Goal: Transaction & Acquisition: Obtain resource

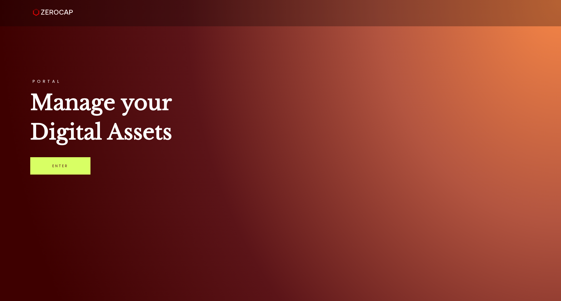
click at [50, 167] on link "Enter" at bounding box center [60, 165] width 60 height 17
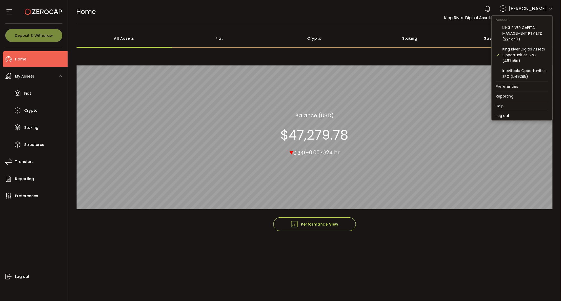
click at [550, 8] on icon at bounding box center [550, 9] width 4 height 4
click at [506, 116] on li "Log out" at bounding box center [521, 115] width 61 height 9
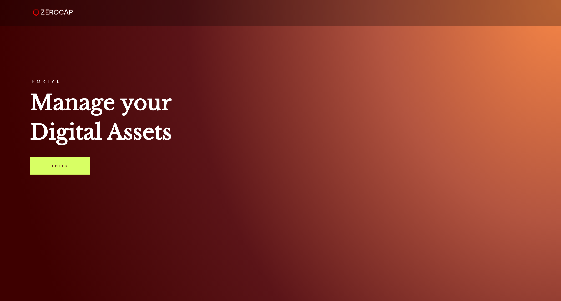
click at [533, 99] on div "PORTAL Manage your Digital Assets Enter" at bounding box center [280, 150] width 561 height 301
click at [65, 169] on link "Enter" at bounding box center [60, 165] width 60 height 17
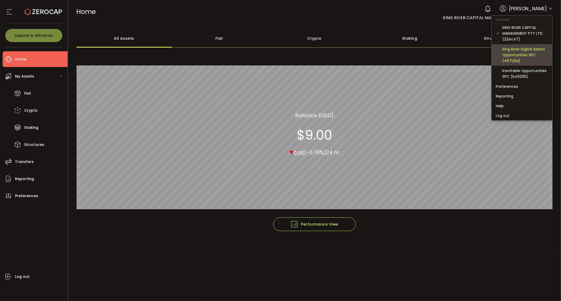
click at [524, 53] on div "King River Digital Assets Opportunities SPC (467c5d)" at bounding box center [525, 54] width 46 height 17
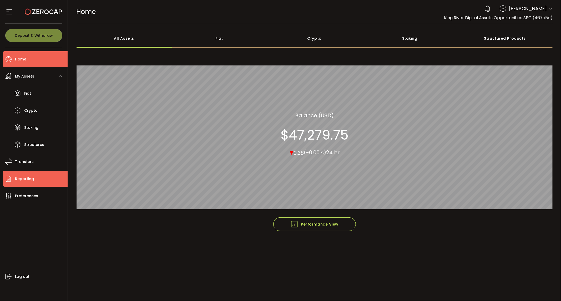
click at [32, 180] on span "Reporting" at bounding box center [24, 179] width 19 height 8
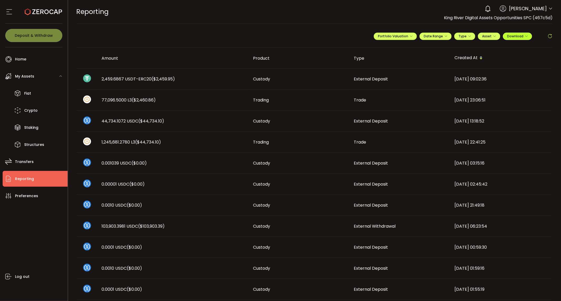
click at [519, 37] on span "Download" at bounding box center [517, 36] width 21 height 4
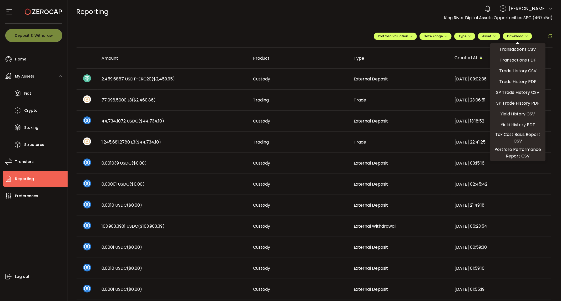
click at [287, 18] on div "REPORTING Buy Power $0.00 USD Reporting Reporting Verify Your Identity 0 Mark A…" at bounding box center [315, 12] width 476 height 24
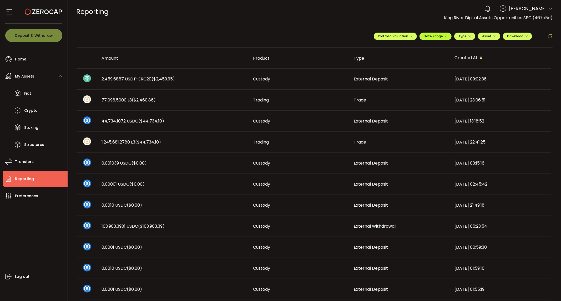
click at [441, 39] on button "Date Range" at bounding box center [435, 36] width 32 height 7
click at [420, 48] on input at bounding box center [421, 47] width 34 height 5
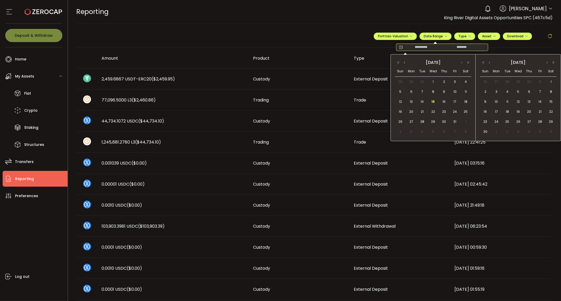
click at [404, 62] on button "button" at bounding box center [404, 63] width 6 height 4
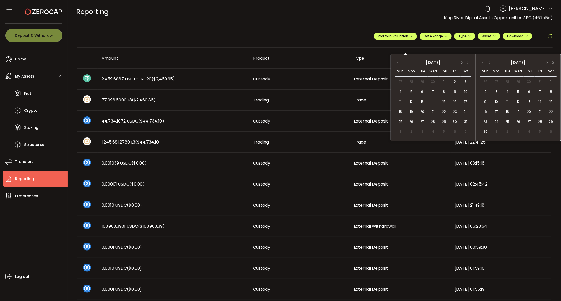
click at [404, 62] on button "button" at bounding box center [404, 63] width 6 height 4
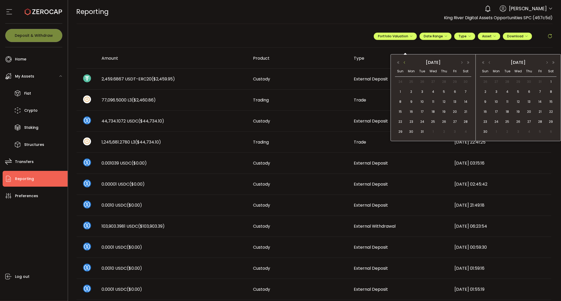
click at [405, 63] on button "button" at bounding box center [404, 63] width 6 height 4
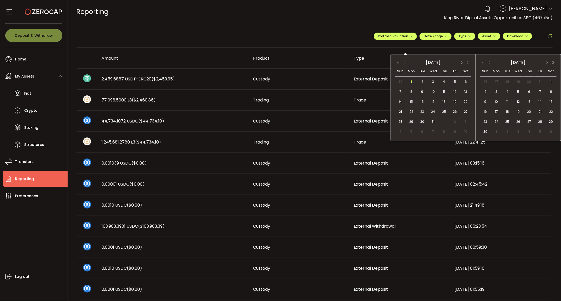
click at [414, 81] on span "1" at bounding box center [411, 82] width 6 height 6
click at [489, 63] on button "button" at bounding box center [489, 63] width 6 height 4
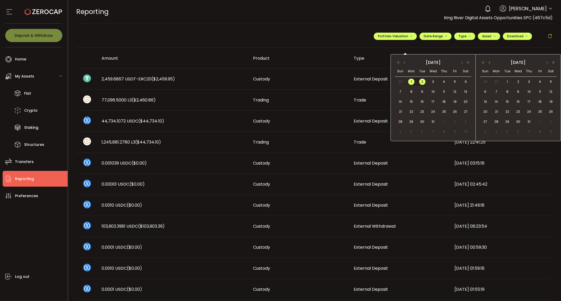
click at [489, 63] on button "button" at bounding box center [489, 63] width 6 height 4
click at [496, 131] on span "30" at bounding box center [496, 132] width 6 height 6
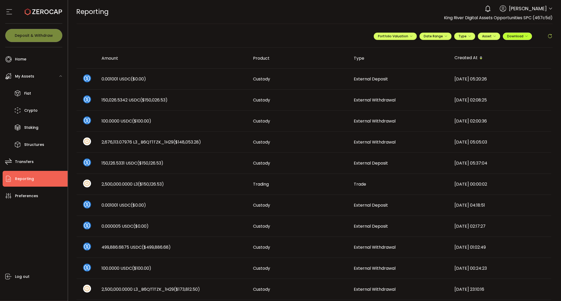
click at [524, 38] on span "Download" at bounding box center [517, 36] width 21 height 4
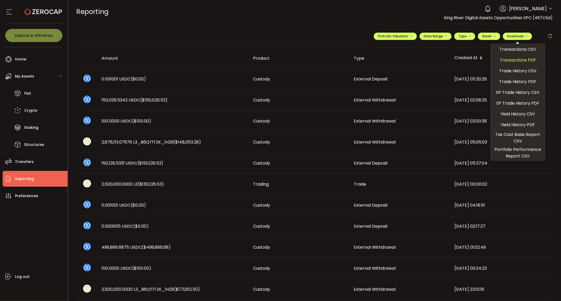
click at [510, 61] on span "Transactions PDF" at bounding box center [518, 60] width 36 height 7
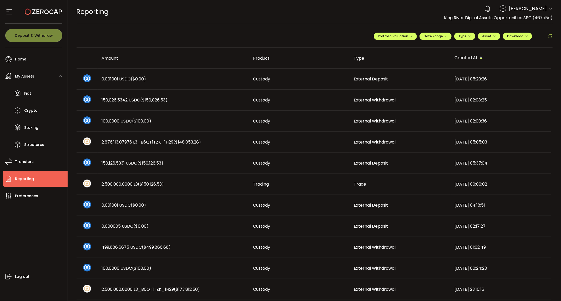
click at [299, 35] on div "**********" at bounding box center [315, 38] width 476 height 18
click at [527, 36] on button "Download" at bounding box center [517, 36] width 29 height 7
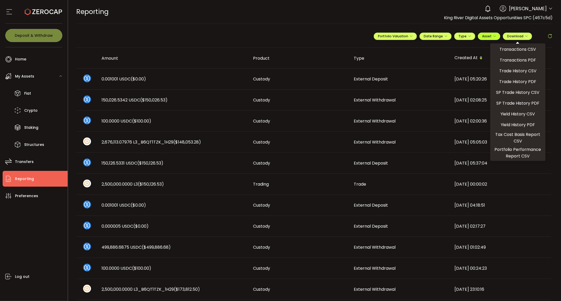
click at [494, 35] on button "Asset" at bounding box center [489, 36] width 22 height 7
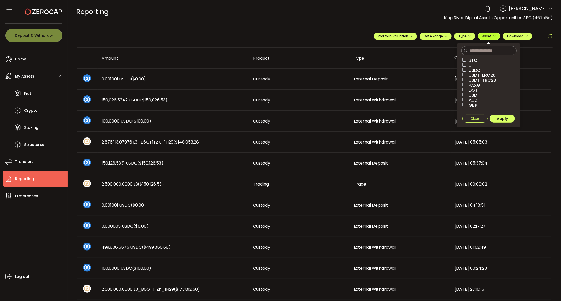
click at [493, 36] on icon "button" at bounding box center [494, 36] width 3 height 3
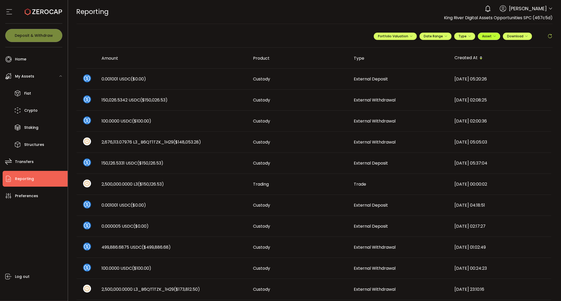
click at [493, 36] on icon "button" at bounding box center [494, 36] width 3 height 3
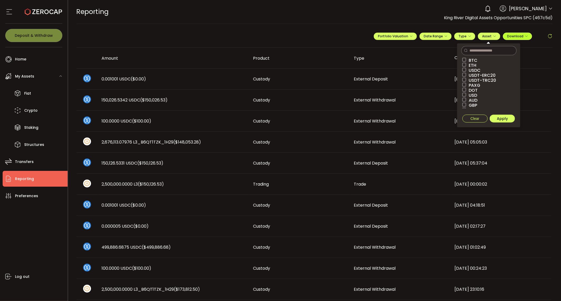
click at [526, 37] on button "Download" at bounding box center [517, 36] width 29 height 7
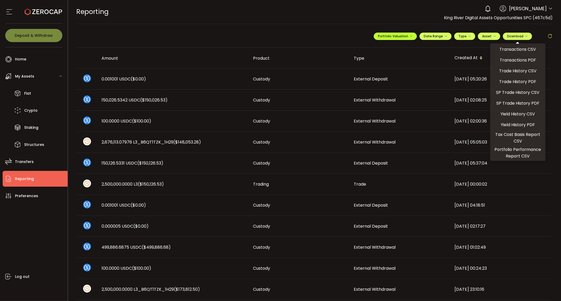
click at [405, 38] on span "Portfolio Valuation" at bounding box center [395, 36] width 35 height 4
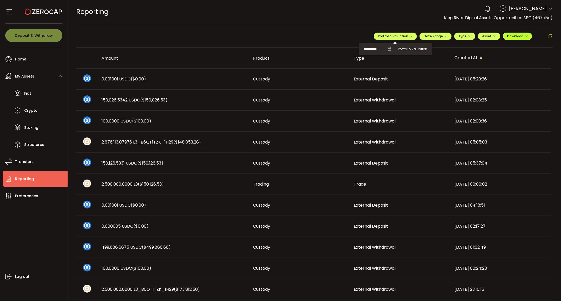
click at [525, 35] on icon "button" at bounding box center [526, 36] width 3 height 3
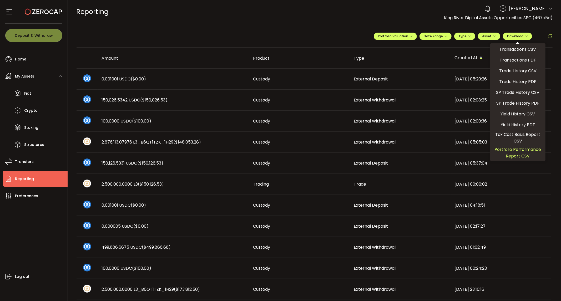
click at [505, 149] on span "Portfolio Performance Report CSV" at bounding box center [517, 152] width 51 height 13
click at [403, 37] on span "Portfolio Valuation" at bounding box center [395, 36] width 35 height 4
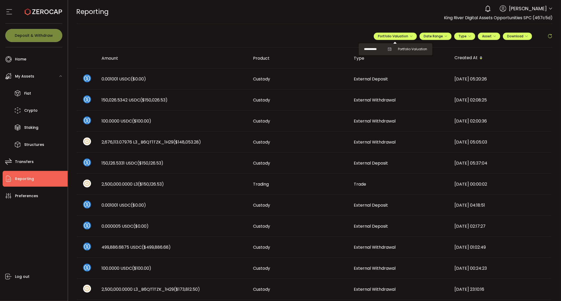
click at [384, 51] on span "**********" at bounding box center [377, 49] width 27 height 7
click at [388, 49] on icon at bounding box center [390, 49] width 4 height 4
click at [368, 49] on input "**********" at bounding box center [374, 49] width 21 height 7
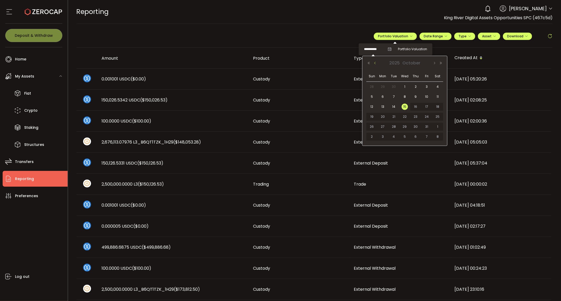
click at [375, 64] on button "Previous Month" at bounding box center [375, 63] width 6 height 4
click at [383, 135] on span "30" at bounding box center [383, 137] width 6 height 6
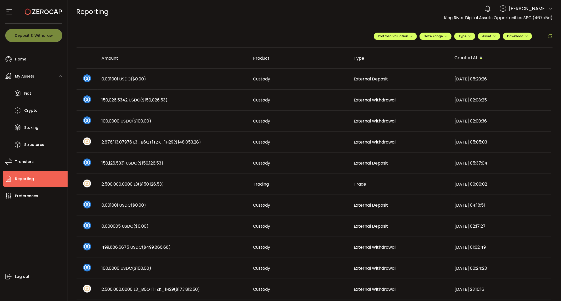
click at [550, 8] on icon at bounding box center [550, 9] width 4 height 4
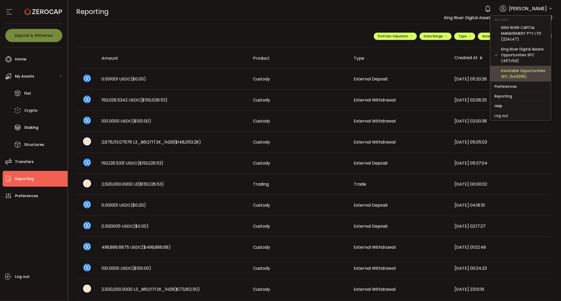
click at [517, 79] on div "Inevitable Opportunities SPC (b49295)" at bounding box center [524, 74] width 46 height 12
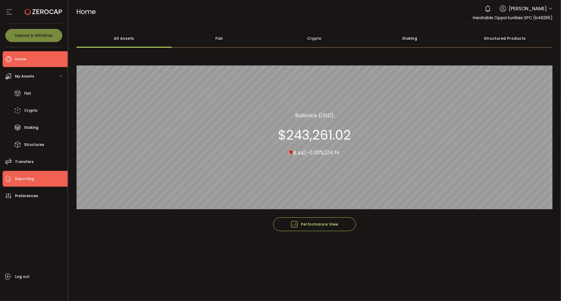
click at [36, 182] on li "Reporting" at bounding box center [35, 179] width 65 height 16
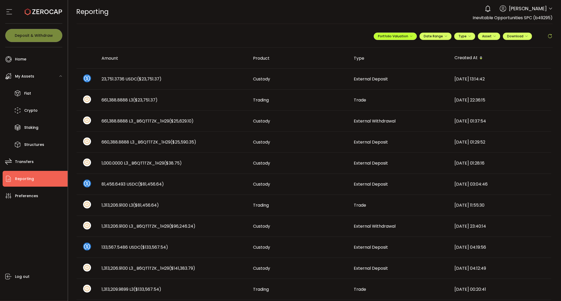
click at [397, 35] on span "Portfolio Valuation" at bounding box center [395, 36] width 35 height 4
click at [388, 48] on icon at bounding box center [390, 49] width 4 height 4
click at [370, 51] on input "**********" at bounding box center [374, 49] width 21 height 7
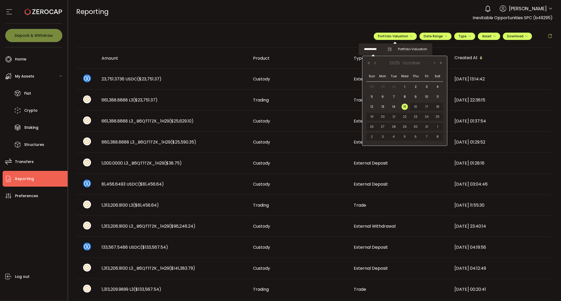
click at [377, 64] on button "Previous Month" at bounding box center [375, 63] width 6 height 4
click at [385, 135] on span "30" at bounding box center [383, 137] width 6 height 6
